Goal: Task Accomplishment & Management: Manage account settings

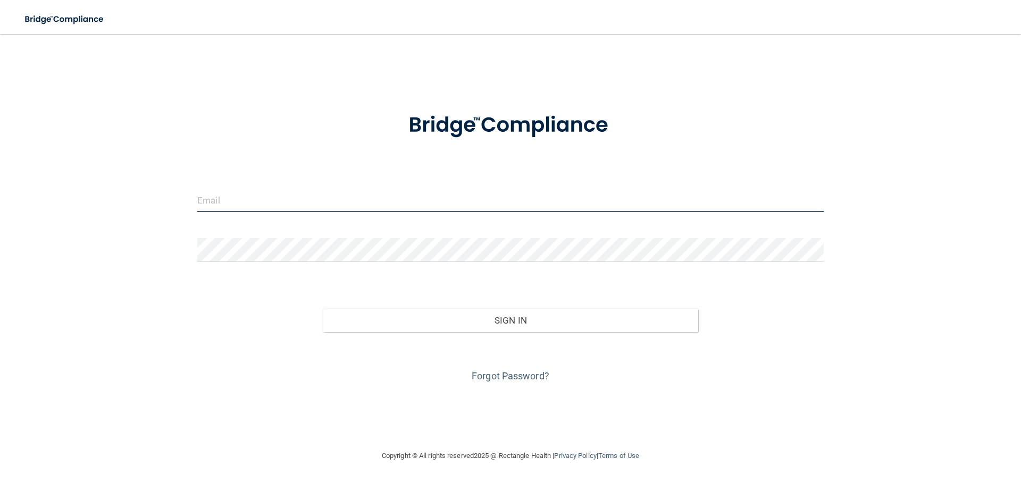
click at [287, 194] on input "email" at bounding box center [510, 200] width 626 height 24
type input "[EMAIL_ADDRESS][DOMAIN_NAME]"
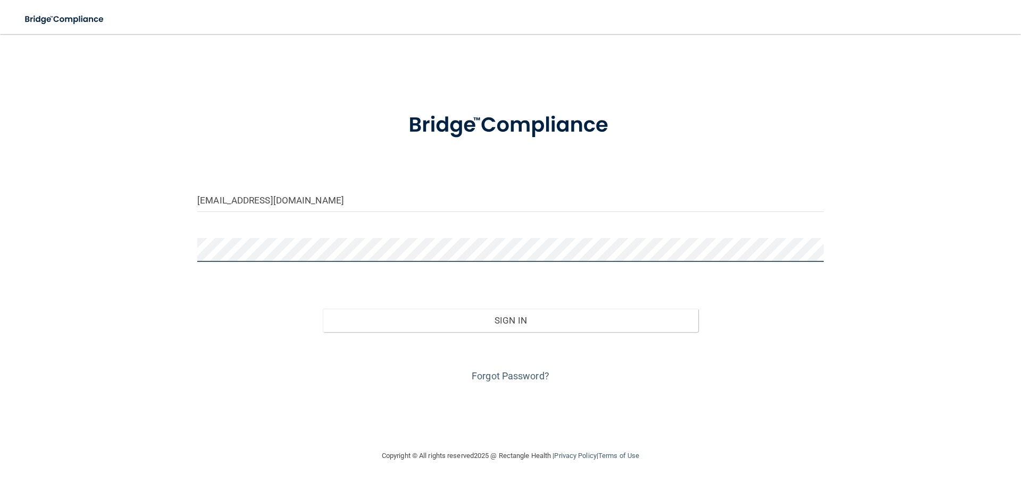
click at [323, 309] on button "Sign In" at bounding box center [511, 320] width 376 height 23
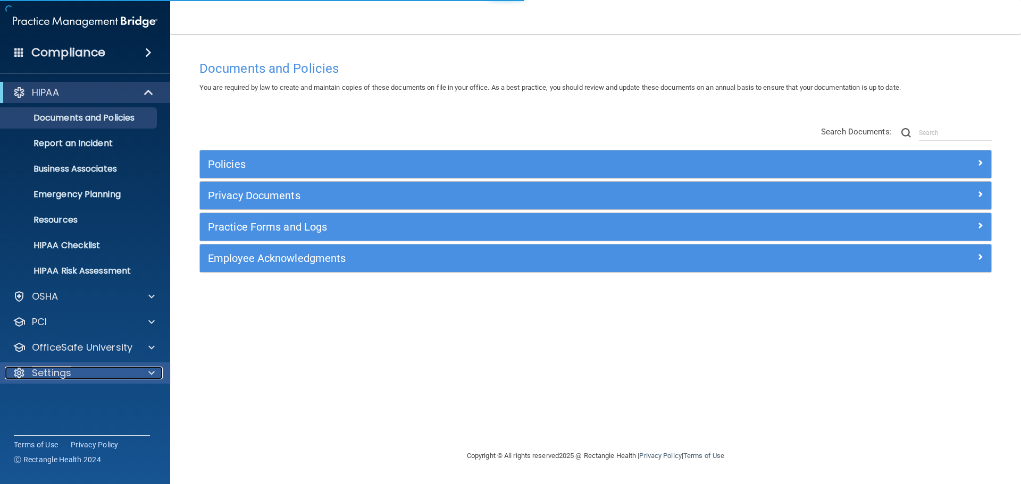
click at [91, 369] on div "Settings" at bounding box center [71, 373] width 132 height 13
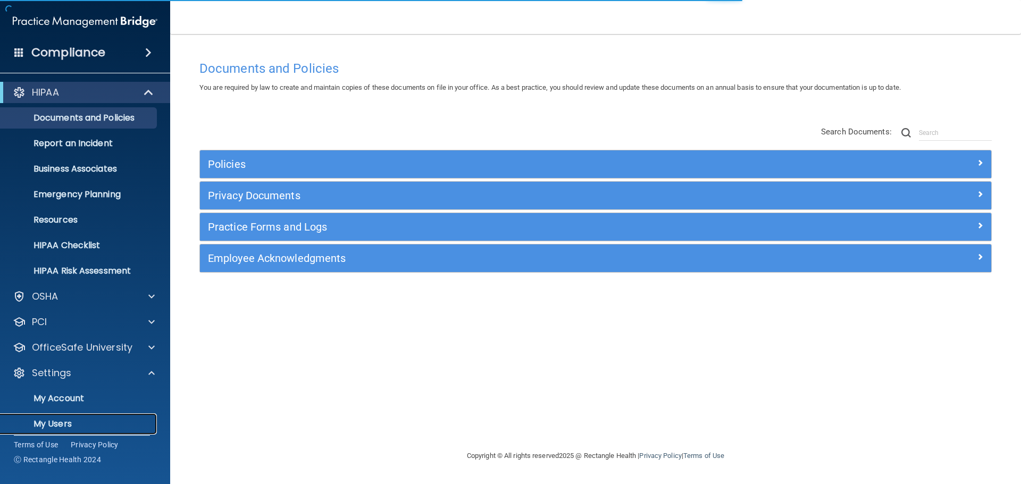
click at [54, 419] on p "My Users" at bounding box center [79, 424] width 145 height 11
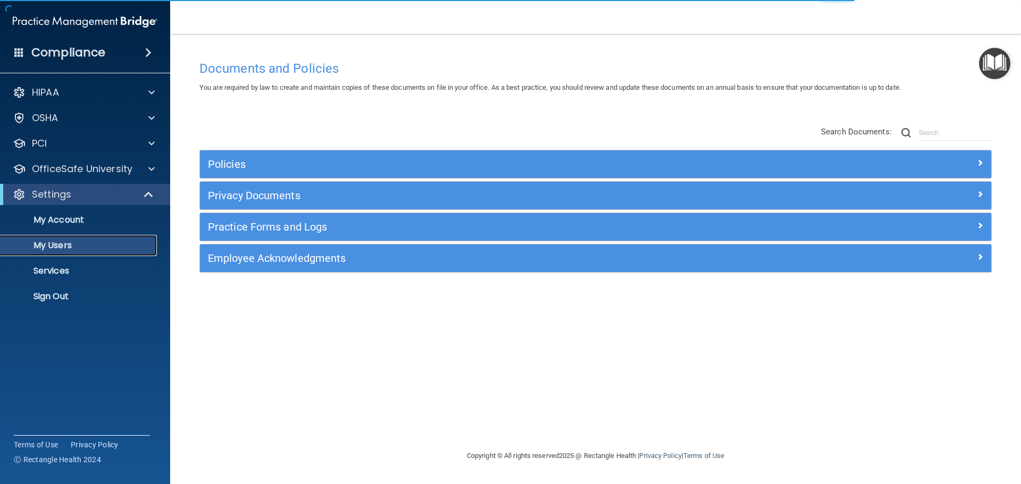
select select "20"
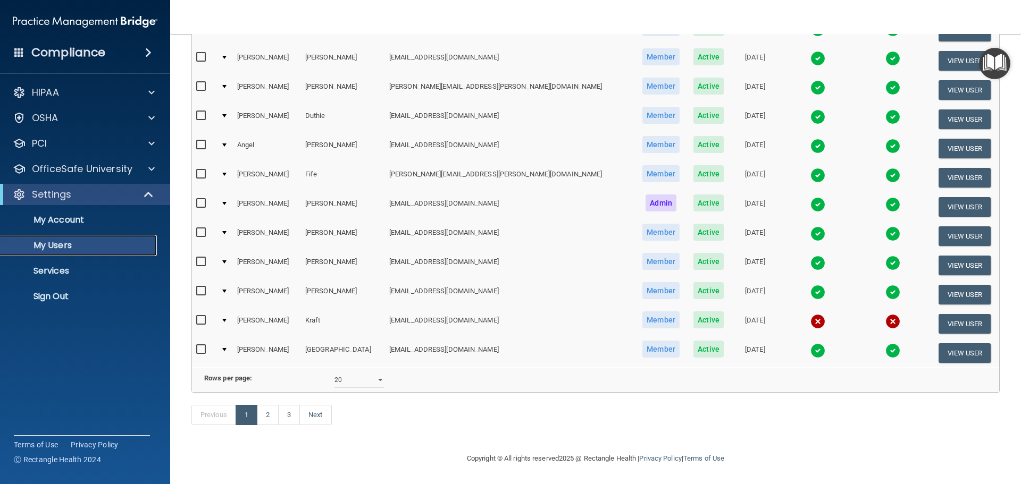
scroll to position [395, 0]
click at [263, 417] on link "2" at bounding box center [268, 415] width 22 height 20
select select "20"
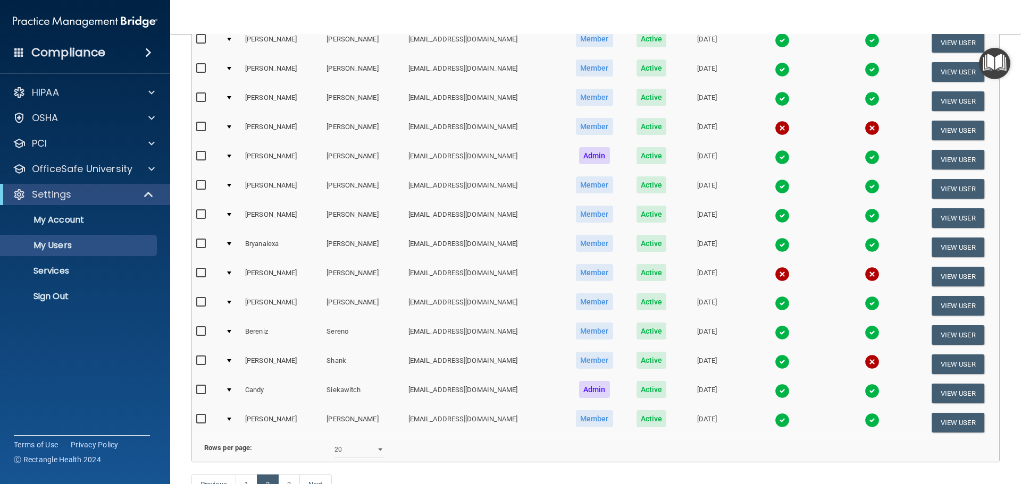
scroll to position [319, 0]
